Goal: Task Accomplishment & Management: Manage account settings

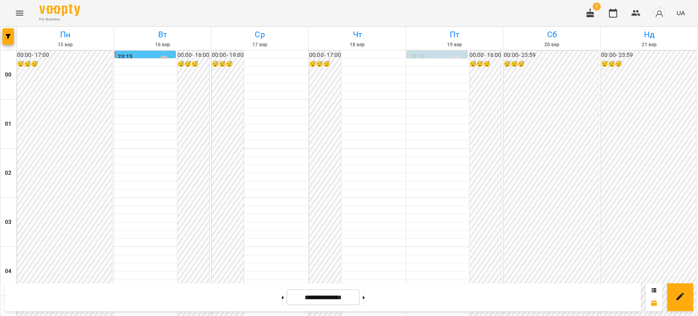
scroll to position [812, 0]
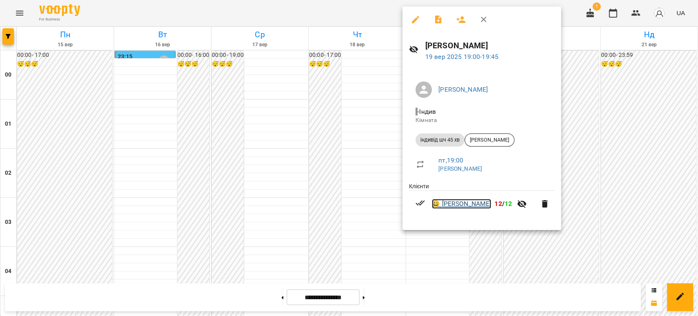
click at [455, 202] on link "😀 Марія Зуева" at bounding box center [461, 204] width 59 height 10
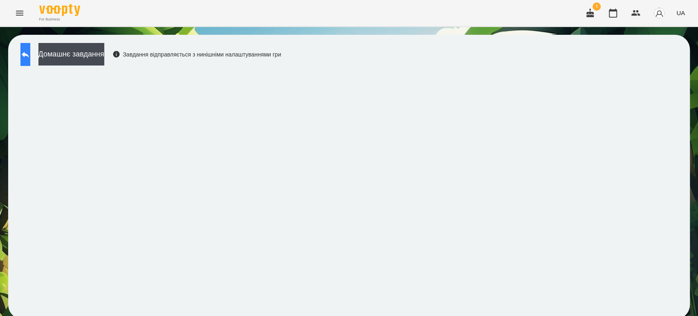
click at [29, 55] on icon at bounding box center [25, 55] width 7 height 6
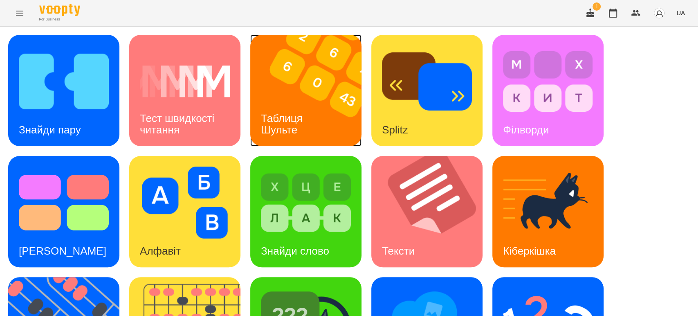
click at [294, 102] on div "Таблиця Шульте" at bounding box center [283, 124] width 66 height 44
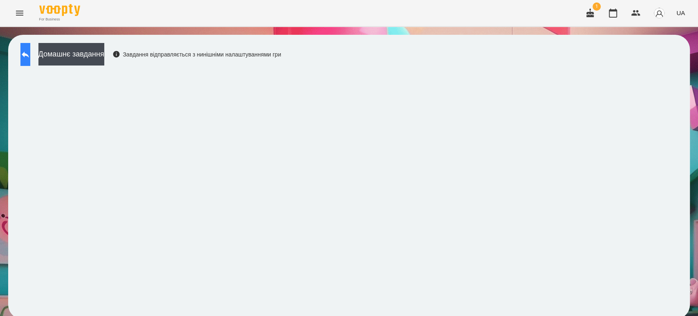
click at [30, 48] on button at bounding box center [25, 54] width 10 height 23
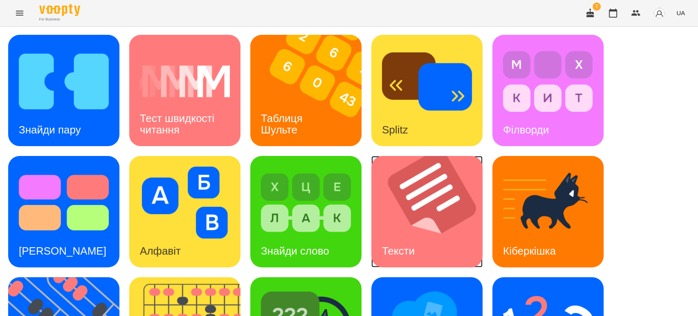
click at [407, 199] on img at bounding box center [431, 211] width 121 height 111
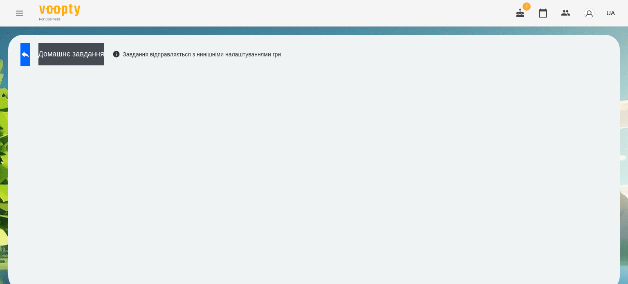
scroll to position [6, 0]
click at [30, 51] on button at bounding box center [25, 54] width 10 height 23
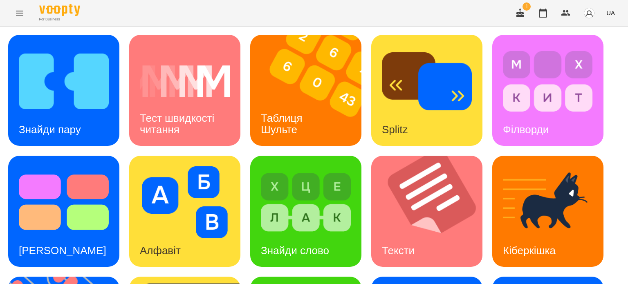
scroll to position [233, 0]
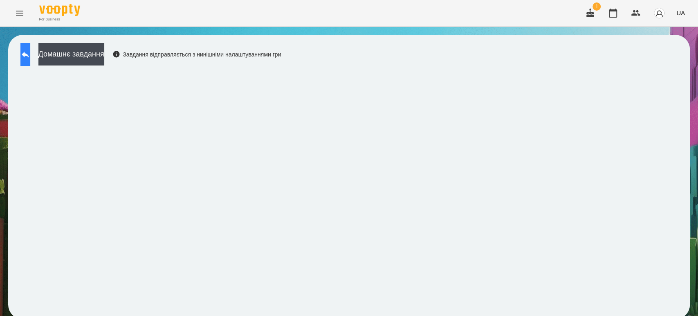
click at [29, 55] on icon at bounding box center [25, 55] width 7 height 6
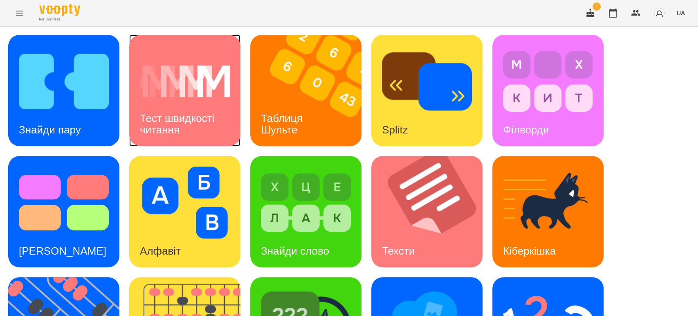
click at [210, 112] on h3 "Тест швидкості читання" at bounding box center [178, 123] width 77 height 23
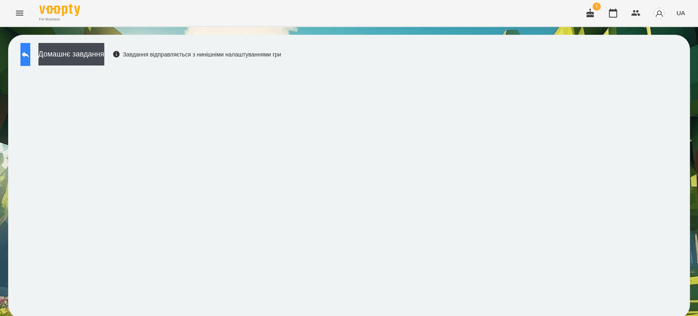
click at [30, 58] on icon at bounding box center [25, 54] width 10 height 10
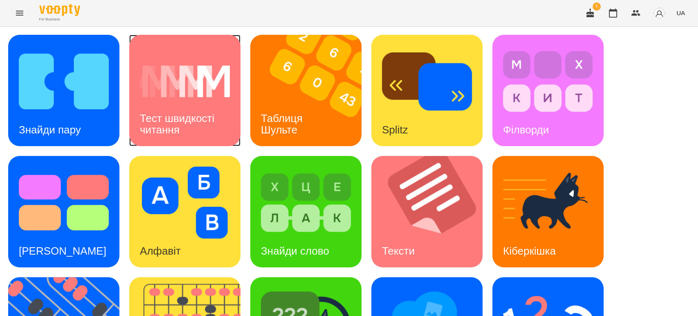
click at [199, 96] on img at bounding box center [185, 81] width 90 height 72
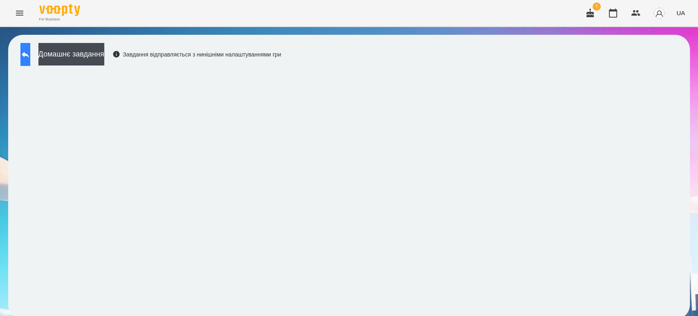
click at [29, 54] on icon at bounding box center [25, 55] width 7 height 6
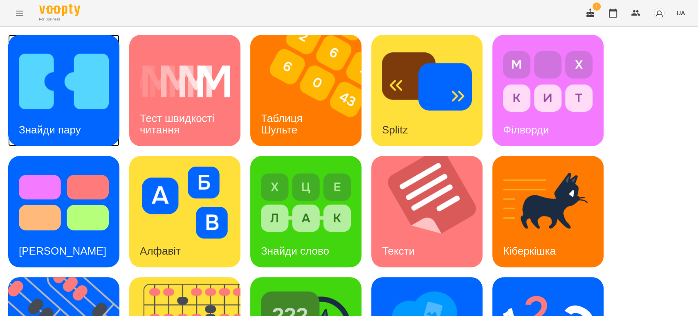
click at [70, 98] on img at bounding box center [64, 81] width 90 height 72
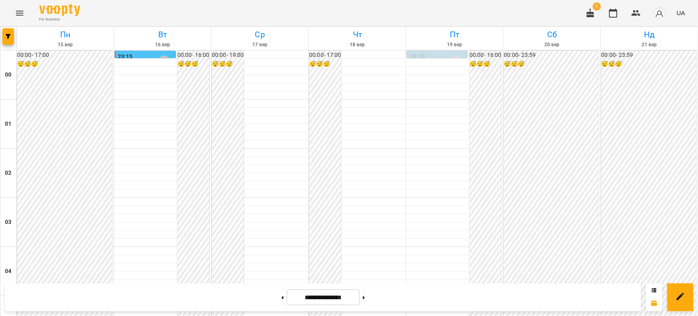
scroll to position [908, 0]
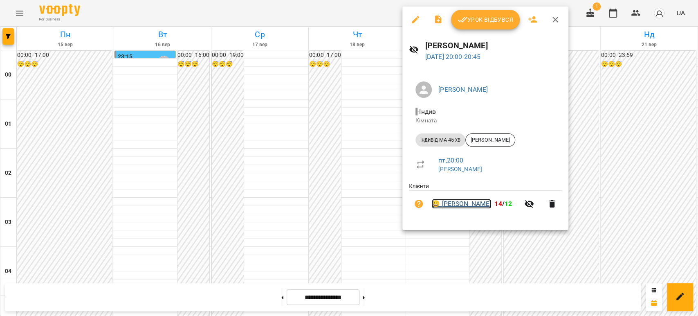
click at [457, 204] on link "😀 Титар Надія" at bounding box center [461, 204] width 59 height 10
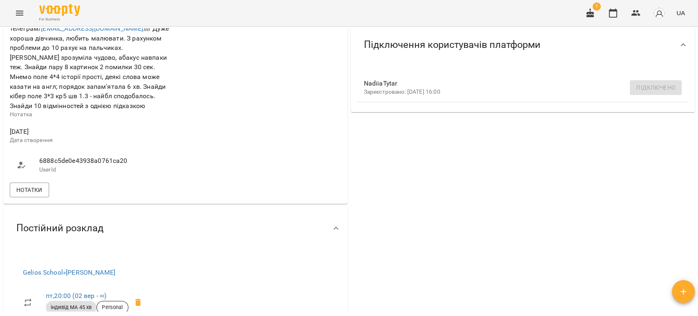
scroll to position [318, 0]
click at [41, 186] on span "Нотатки" at bounding box center [29, 189] width 26 height 10
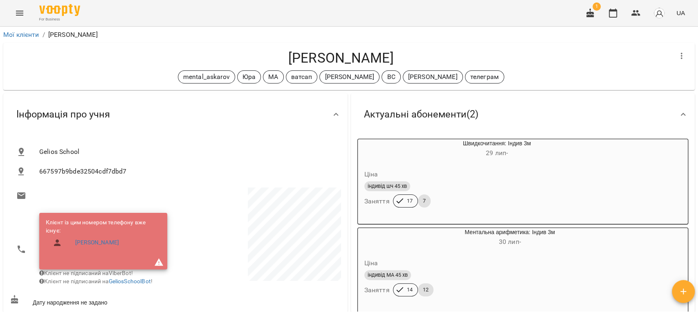
scroll to position [0, 0]
click at [20, 13] on icon "Menu" at bounding box center [20, 13] width 10 height 10
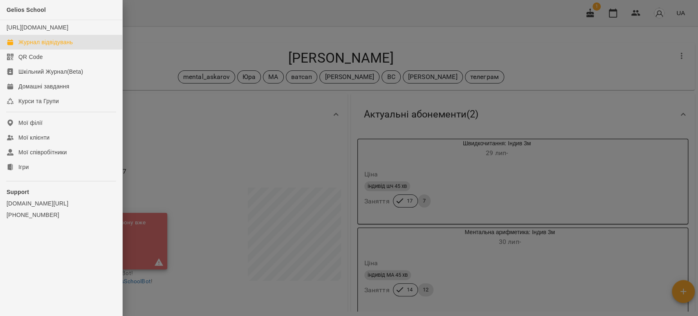
click at [33, 46] on div "Журнал відвідувань" at bounding box center [45, 42] width 54 height 8
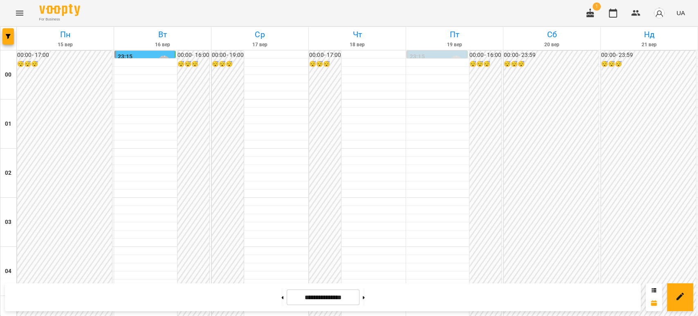
scroll to position [948, 0]
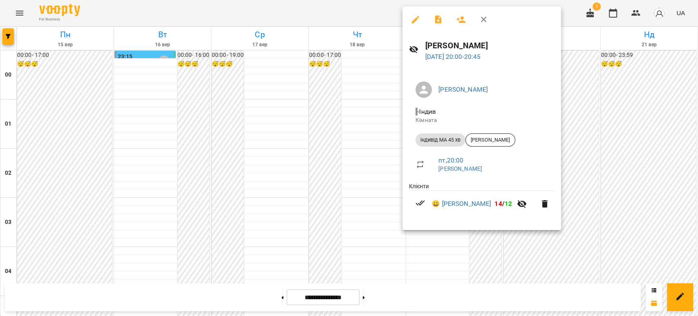
click at [540, 202] on icon "button" at bounding box center [545, 204] width 10 height 10
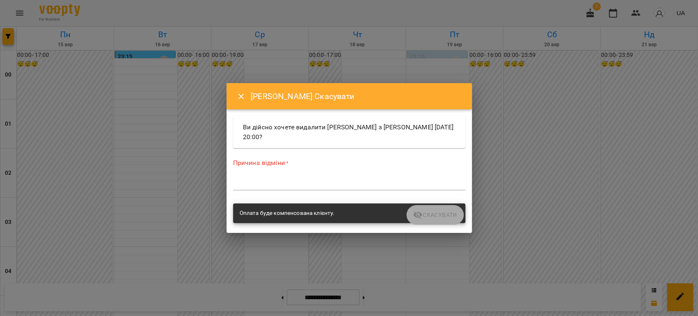
click at [332, 182] on textarea at bounding box center [349, 183] width 232 height 8
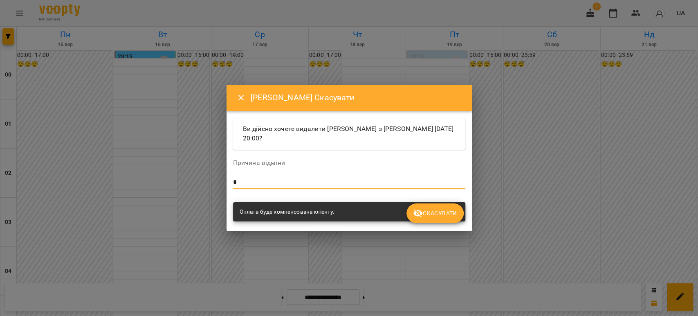
click at [442, 212] on span "Скасувати" at bounding box center [435, 213] width 44 height 10
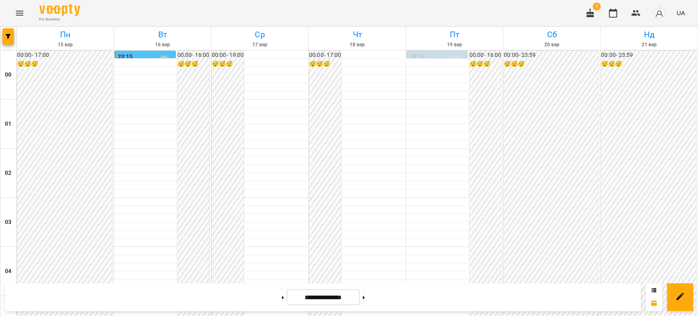
scroll to position [903, 0]
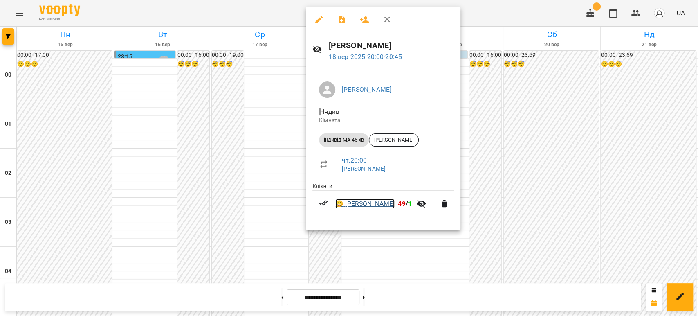
click at [380, 204] on link "😀 Тимофій Овеснов" at bounding box center [364, 204] width 59 height 10
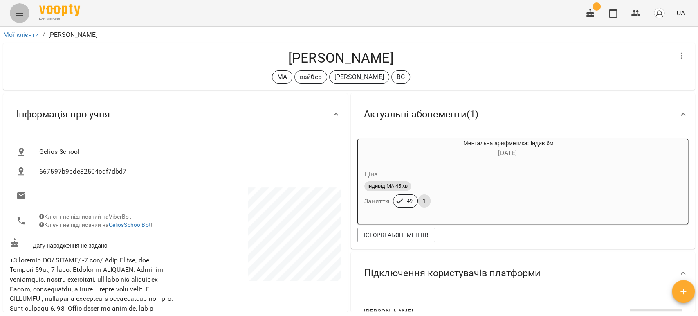
click at [20, 9] on icon "Menu" at bounding box center [20, 13] width 10 height 10
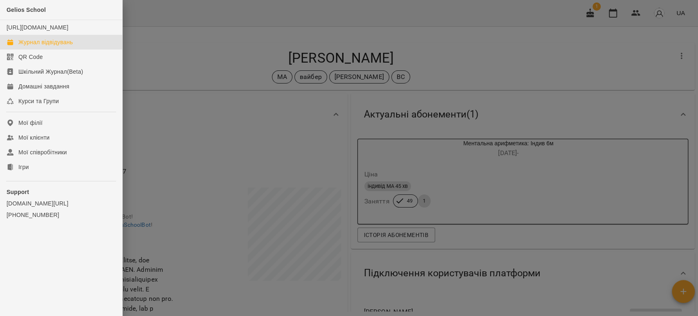
click at [37, 46] on div "Журнал відвідувань" at bounding box center [45, 42] width 54 height 8
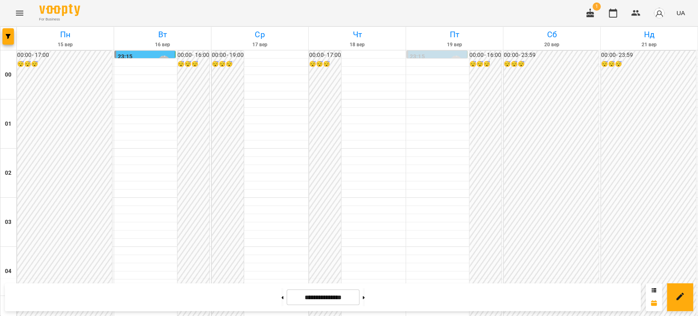
scroll to position [908, 0]
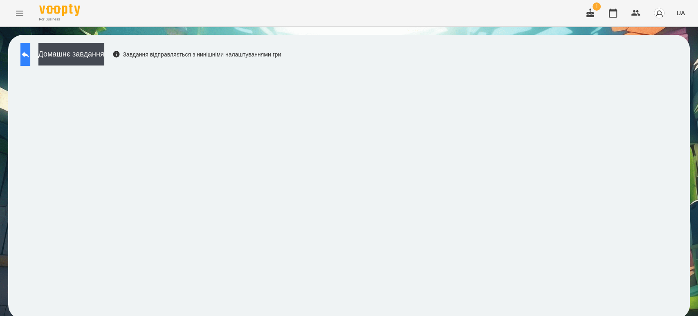
click at [29, 48] on button at bounding box center [25, 54] width 10 height 23
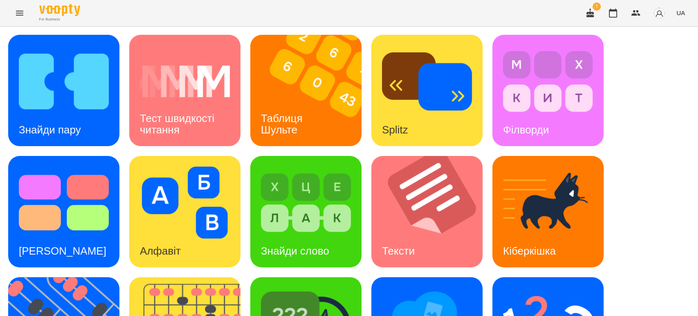
scroll to position [201, 0]
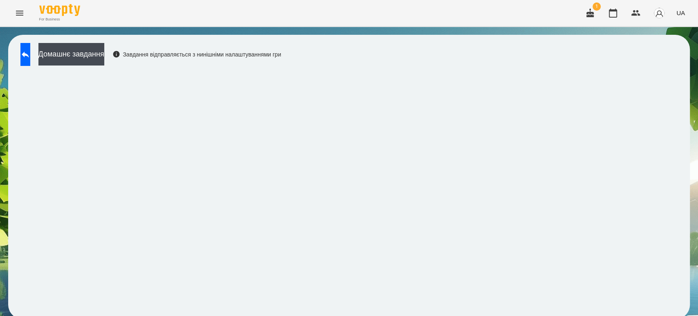
scroll to position [3, 0]
